Goal: Complete application form: Complete application form

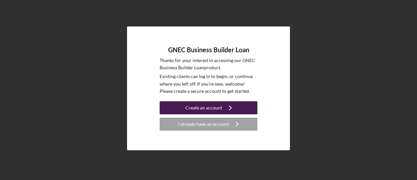
click at [210, 105] on div "Create an account" at bounding box center [204, 107] width 37 height 13
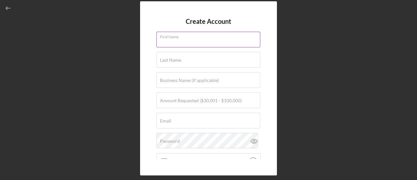
click at [203, 37] on div "First Name" at bounding box center [208, 40] width 104 height 16
type input "[PERSON_NAME]"
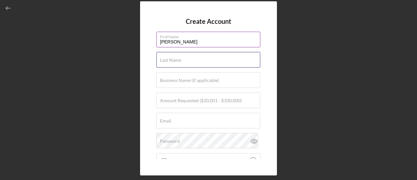
type input "Lesce"
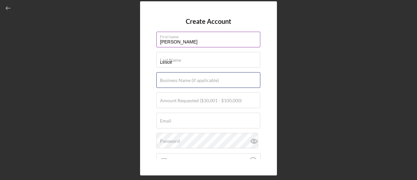
type input "1 ARK Enterprises LLC"
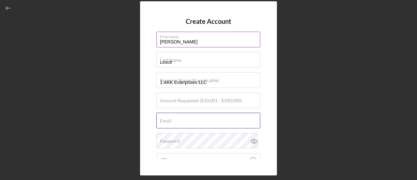
type input "[PERSON_NAME][EMAIL_ADDRESS][DOMAIN_NAME]"
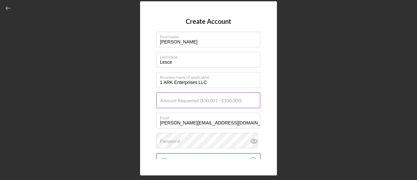
click at [210, 96] on div "Amount Requested ($30,001 - $100,000)" at bounding box center [208, 100] width 104 height 16
click at [186, 103] on input "Amount Requested ($30,001 - $100,000)" at bounding box center [208, 100] width 104 height 16
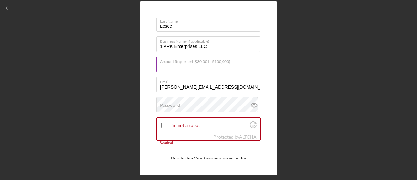
scroll to position [65, 0]
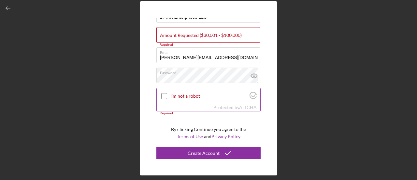
click at [166, 97] on input "I'm not a robot" at bounding box center [164, 96] width 6 height 6
checkbox input "true"
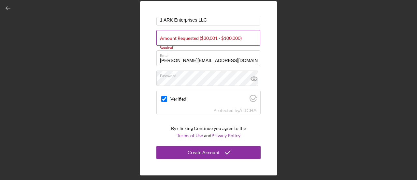
scroll to position [62, 0]
click at [194, 38] on label "Amount Requested ($30,001 - $100,000)" at bounding box center [201, 38] width 82 height 5
click at [194, 38] on input "Amount Requested ($30,001 - $100,000)" at bounding box center [208, 39] width 104 height 16
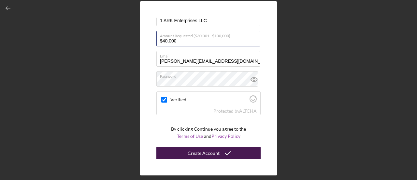
type input "$40,000"
click at [196, 152] on div "Create Account" at bounding box center [204, 152] width 32 height 13
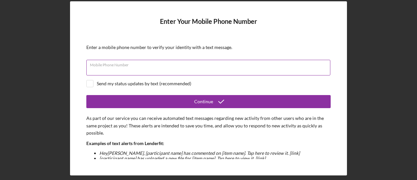
click at [154, 65] on div "Mobile Phone Number" at bounding box center [208, 68] width 245 height 16
type input "[PHONE_NUMBER]"
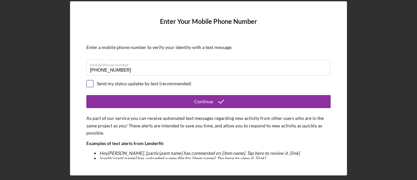
click at [91, 83] on input "checkbox" at bounding box center [90, 83] width 7 height 7
checkbox input "true"
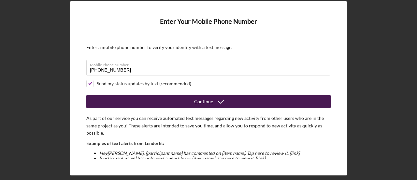
click at [212, 101] on div "Continue" at bounding box center [203, 101] width 19 height 13
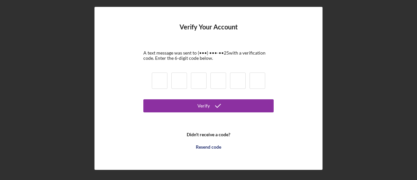
click at [156, 82] on input at bounding box center [160, 80] width 16 height 16
type input "6"
type input "4"
type input "1"
type input "6"
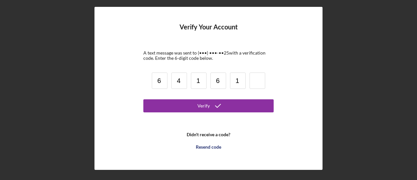
type input "1"
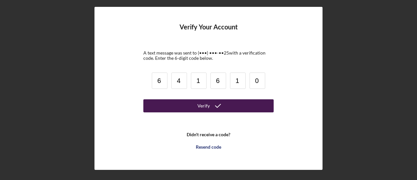
type input "0"
click at [194, 109] on button "Verify" at bounding box center [208, 105] width 130 height 13
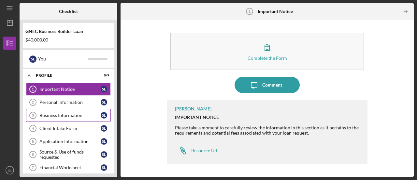
click at [71, 113] on div "Business Information" at bounding box center [69, 114] width 61 height 5
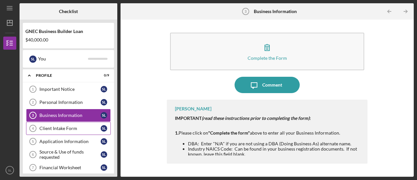
click at [67, 127] on div "Client Intake Form" at bounding box center [69, 128] width 61 height 5
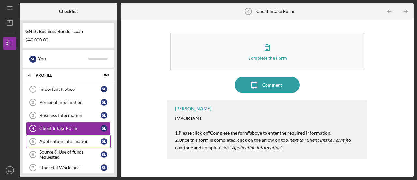
click at [66, 139] on div "Application Information" at bounding box center [69, 141] width 61 height 5
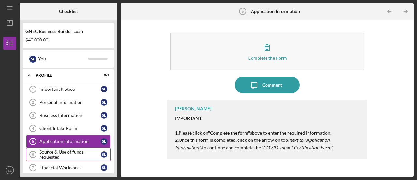
click at [64, 152] on div "Source & Use of funds requested" at bounding box center [69, 154] width 61 height 10
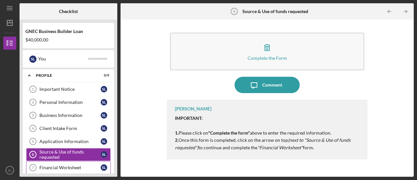
click at [56, 165] on div "Financial Worksheet" at bounding box center [69, 167] width 61 height 5
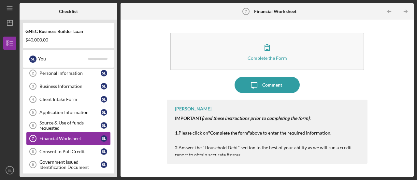
scroll to position [65, 0]
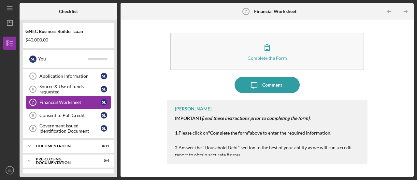
click at [75, 100] on div "Financial Worksheet" at bounding box center [69, 101] width 61 height 5
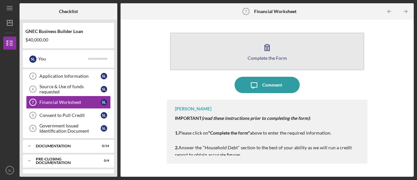
click at [271, 49] on icon "button" at bounding box center [267, 47] width 16 height 16
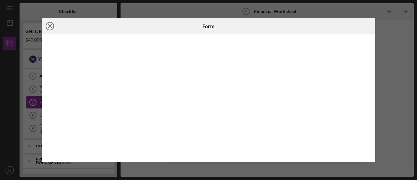
click at [51, 26] on icon "Icon/Close" at bounding box center [50, 26] width 16 height 16
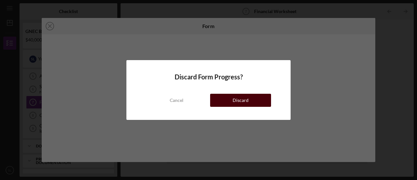
click at [235, 103] on div "Discard" at bounding box center [241, 100] width 16 height 13
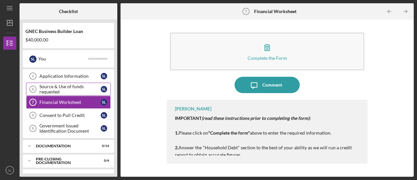
click at [83, 90] on div "Source & Use of funds requested" at bounding box center [69, 89] width 61 height 10
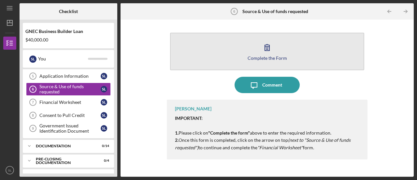
click at [269, 43] on icon "button" at bounding box center [267, 47] width 16 height 16
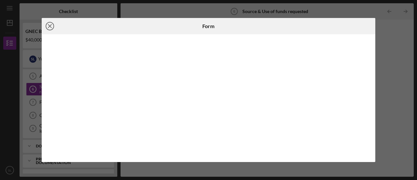
click at [49, 24] on icon "Icon/Close" at bounding box center [50, 26] width 16 height 16
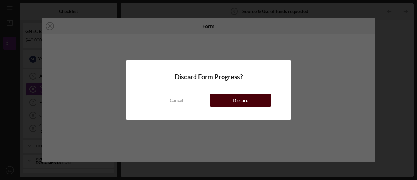
click at [246, 99] on div "Discard" at bounding box center [241, 100] width 16 height 13
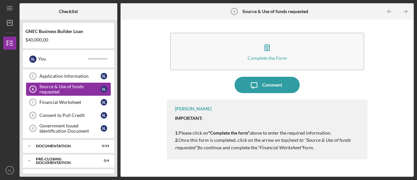
scroll to position [75, 0]
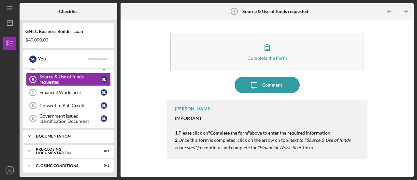
click at [60, 134] on div "Documentation" at bounding box center [71, 136] width 70 height 4
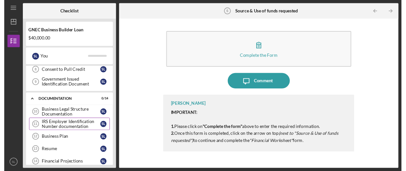
scroll to position [140, 0]
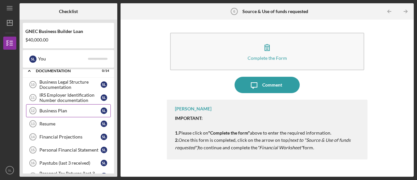
click at [64, 108] on div "Business Plan" at bounding box center [69, 110] width 61 height 5
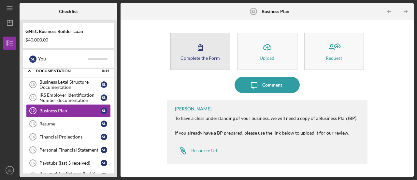
click at [194, 52] on icon "button" at bounding box center [200, 47] width 16 height 16
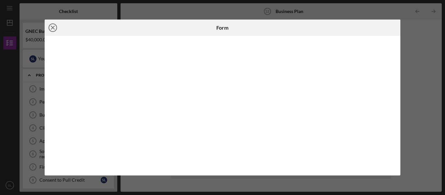
click at [52, 27] on line at bounding box center [52, 27] width 3 height 3
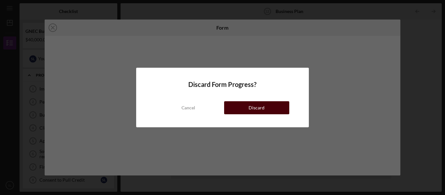
click at [237, 111] on button "Discard" at bounding box center [256, 107] width 65 height 13
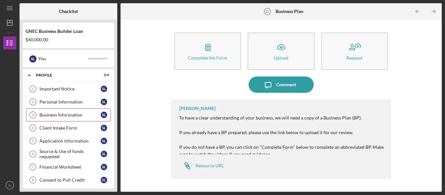
scroll to position [33, 0]
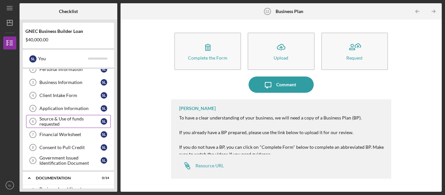
click at [75, 119] on div "Source & Use of funds requested" at bounding box center [69, 121] width 61 height 10
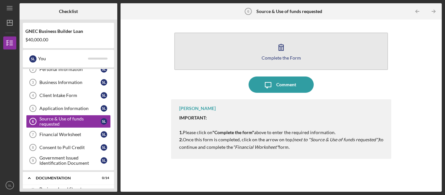
click at [279, 57] on div "Complete the Form" at bounding box center [281, 57] width 39 height 5
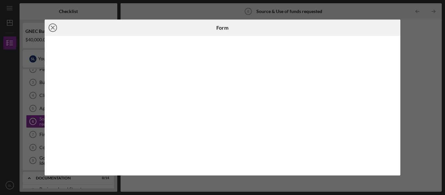
click at [55, 27] on icon "Icon/Close" at bounding box center [53, 28] width 16 height 16
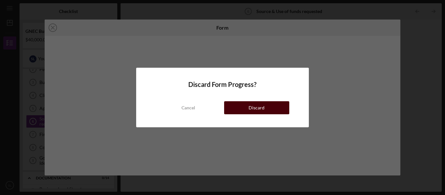
click at [244, 110] on button "Discard" at bounding box center [256, 107] width 65 height 13
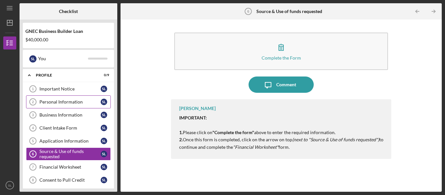
click at [54, 103] on div "Personal Information" at bounding box center [69, 101] width 61 height 5
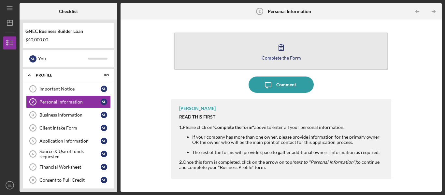
click at [292, 48] on button "Complete the Form Form" at bounding box center [281, 51] width 214 height 37
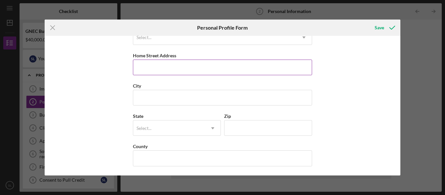
scroll to position [110, 0]
click at [52, 27] on line at bounding box center [53, 28] width 4 height 4
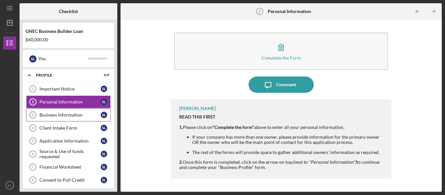
click at [46, 113] on div "Business Information" at bounding box center [69, 114] width 61 height 5
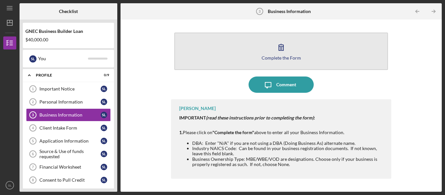
click at [280, 43] on icon "button" at bounding box center [281, 47] width 16 height 16
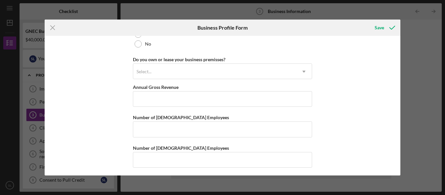
scroll to position [527, 0]
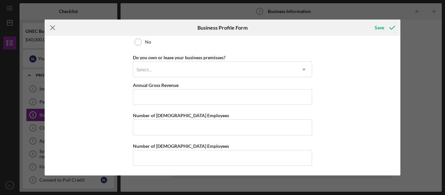
click at [50, 27] on icon "Icon/Menu Close" at bounding box center [53, 28] width 16 height 16
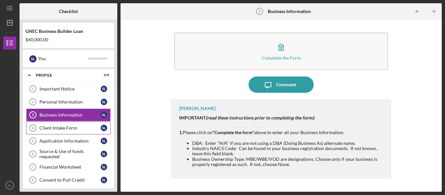
click at [40, 126] on div "Client Intake Form" at bounding box center [69, 128] width 61 height 5
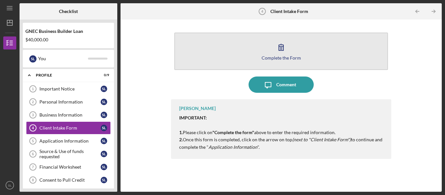
click at [282, 49] on icon "button" at bounding box center [281, 47] width 5 height 6
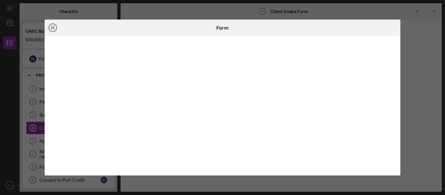
click at [53, 28] on line at bounding box center [52, 27] width 3 height 3
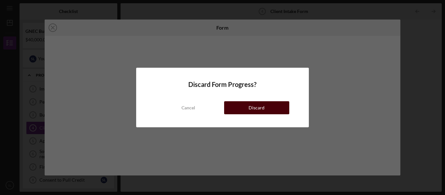
click at [238, 108] on button "Discard" at bounding box center [256, 107] width 65 height 13
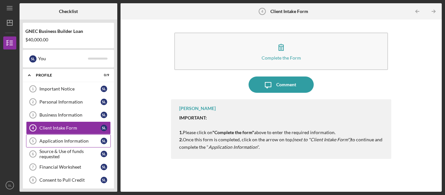
click at [73, 143] on div "Application Information" at bounding box center [69, 141] width 61 height 5
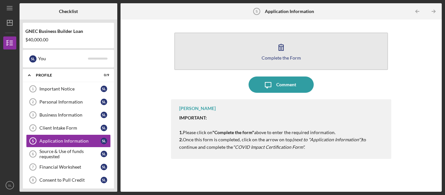
click at [289, 52] on button "Complete the Form Form" at bounding box center [281, 51] width 214 height 37
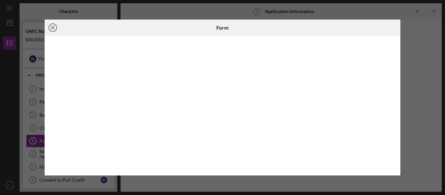
click at [55, 28] on icon "Icon/Close" at bounding box center [53, 28] width 16 height 16
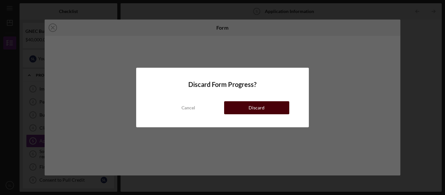
drag, startPoint x: 258, startPoint y: 108, endPoint x: 78, endPoint y: 99, distance: 179.5
click at [257, 108] on div "Discard" at bounding box center [257, 107] width 16 height 13
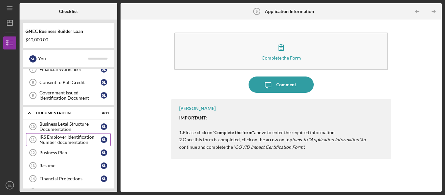
scroll to position [65, 0]
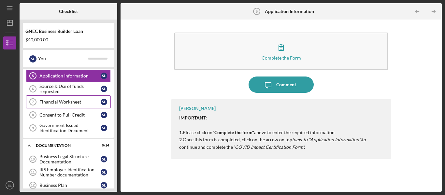
click at [64, 104] on div "Financial Worksheet" at bounding box center [69, 101] width 61 height 5
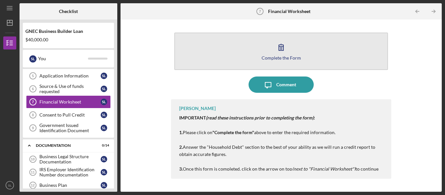
click at [297, 42] on button "Complete the Form Form" at bounding box center [281, 51] width 214 height 37
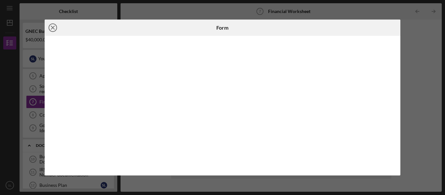
click at [54, 27] on icon "Icon/Close" at bounding box center [53, 28] width 16 height 16
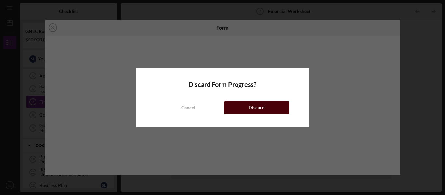
click at [259, 112] on div "Discard" at bounding box center [257, 107] width 16 height 13
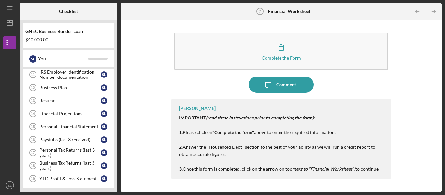
scroll to position [130, 0]
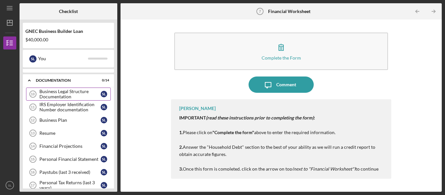
click at [78, 94] on div "Business Legal Structure Documentation" at bounding box center [69, 94] width 61 height 10
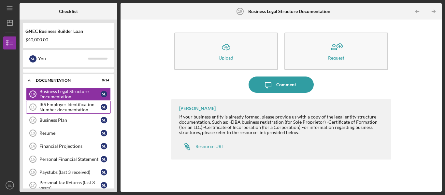
click at [68, 107] on div "IRS Employer Identification Number documentation" at bounding box center [69, 107] width 61 height 10
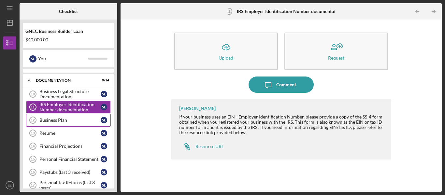
click at [62, 118] on div "Business Plan" at bounding box center [69, 120] width 61 height 5
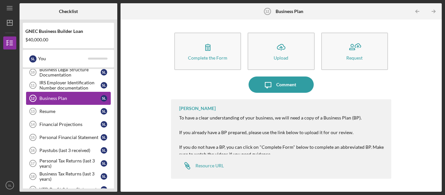
scroll to position [163, 0]
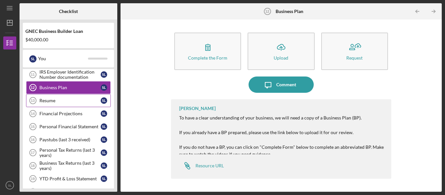
click at [55, 102] on div "Resume" at bounding box center [69, 100] width 61 height 5
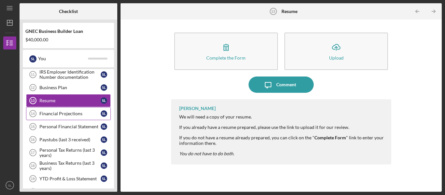
click at [57, 112] on div "Financial Projections" at bounding box center [69, 113] width 61 height 5
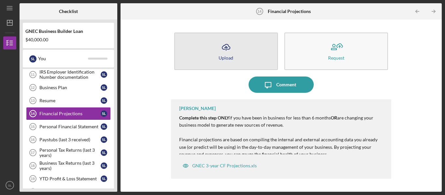
click at [215, 54] on button "Icon/Upload Upload" at bounding box center [226, 51] width 104 height 37
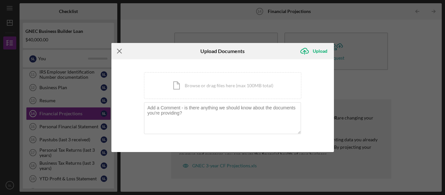
click at [122, 50] on icon "Icon/Menu Close" at bounding box center [120, 51] width 16 height 16
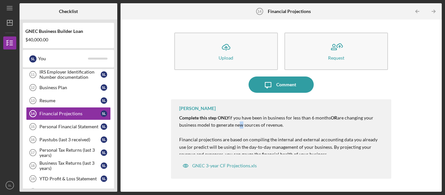
click at [241, 128] on p "Complete this step ONLY if you have been in business for less than 6 months OR …" at bounding box center [282, 165] width 206 height 102
click at [214, 164] on div "GNEC 3-year CF Projections.xls" at bounding box center [224, 165] width 65 height 5
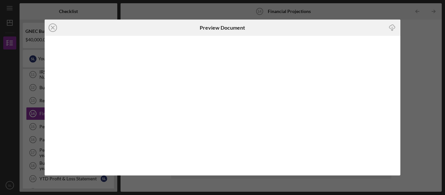
click at [392, 27] on icon "Icon/Download" at bounding box center [392, 27] width 15 height 15
